Goal: Transaction & Acquisition: Purchase product/service

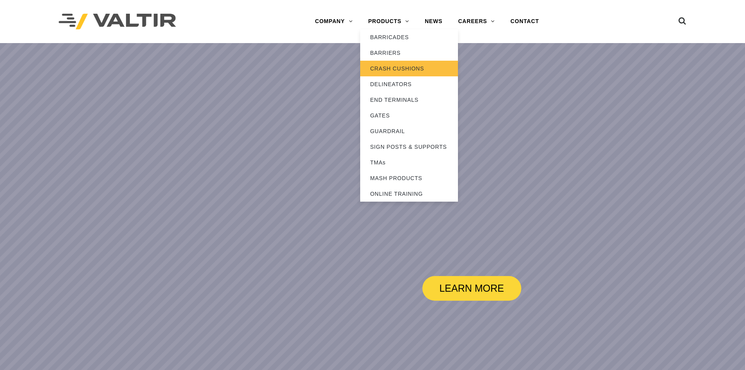
click at [394, 67] on link "CRASH CUSHIONS" at bounding box center [409, 69] width 98 height 16
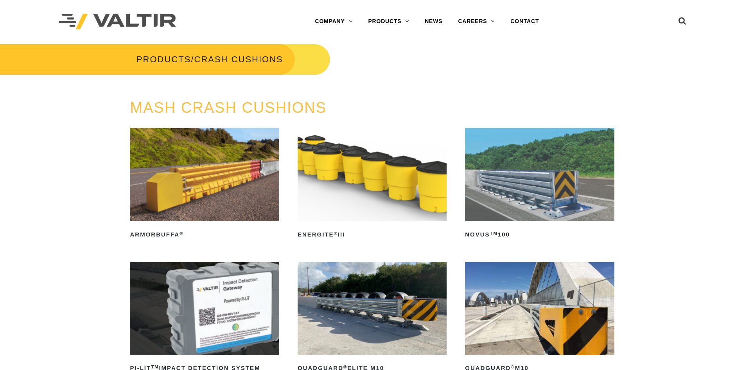
click at [522, 186] on img at bounding box center [539, 174] width 149 height 93
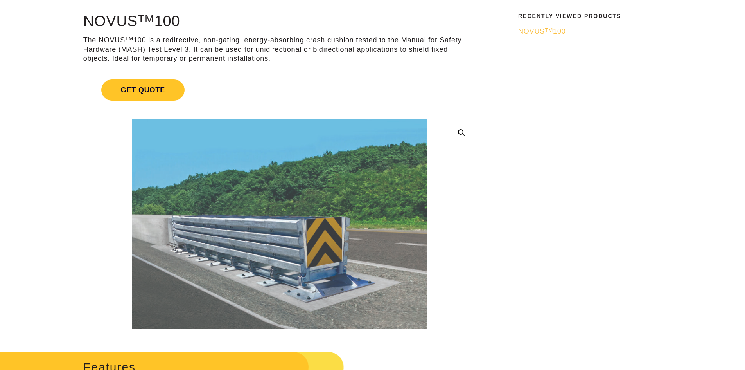
scroll to position [78, 0]
